Goal: Task Accomplishment & Management: Complete application form

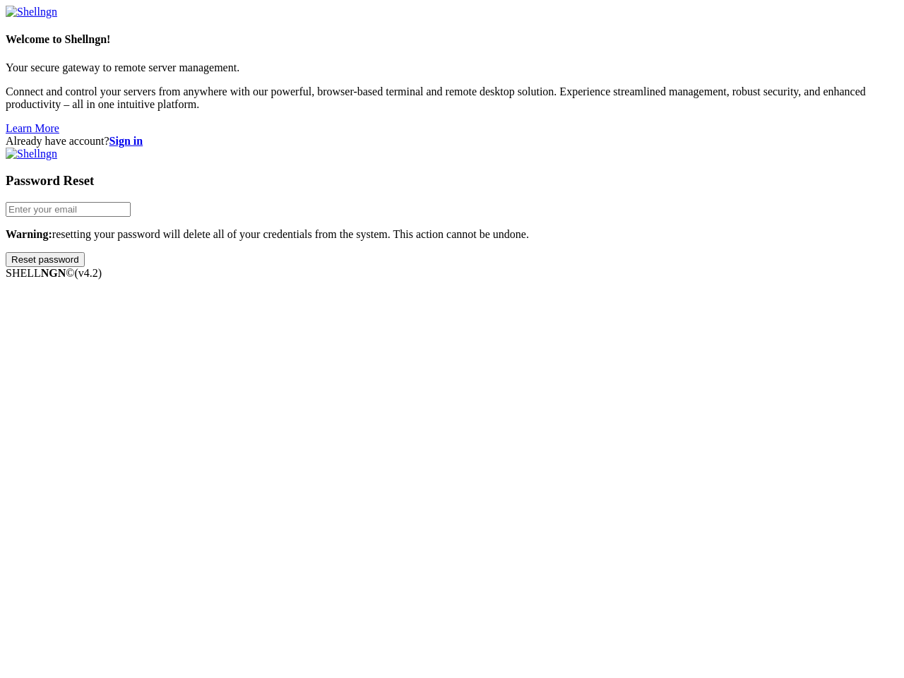
click at [85, 267] on input "Reset password" at bounding box center [45, 259] width 79 height 15
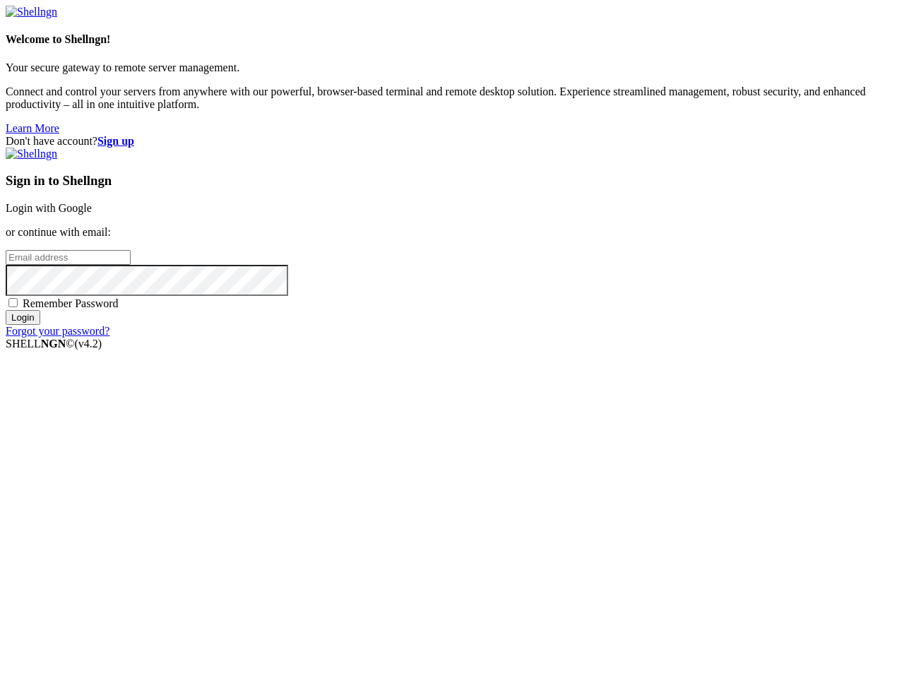
click at [131, 265] on input "email" at bounding box center [68, 257] width 125 height 15
click at [40, 325] on input "Login" at bounding box center [23, 317] width 35 height 15
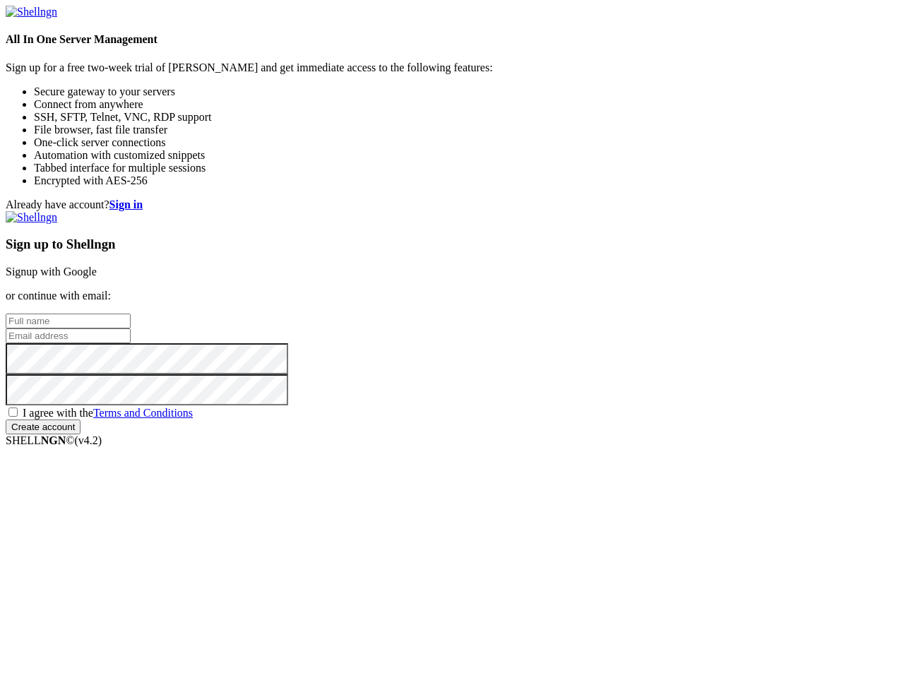
click at [131, 339] on input "email" at bounding box center [68, 335] width 125 height 15
click at [81, 434] on input "Create account" at bounding box center [43, 427] width 75 height 15
